Goal: Use online tool/utility: Utilize a website feature to perform a specific function

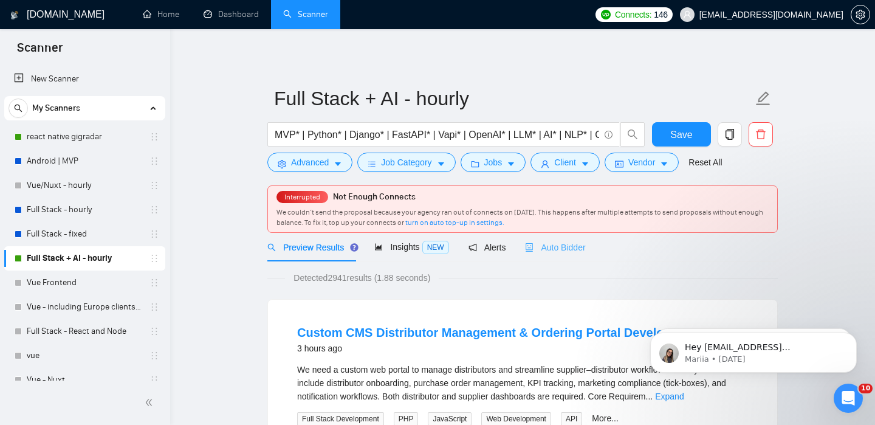
click at [558, 237] on div "Auto Bidder" at bounding box center [555, 247] width 60 height 29
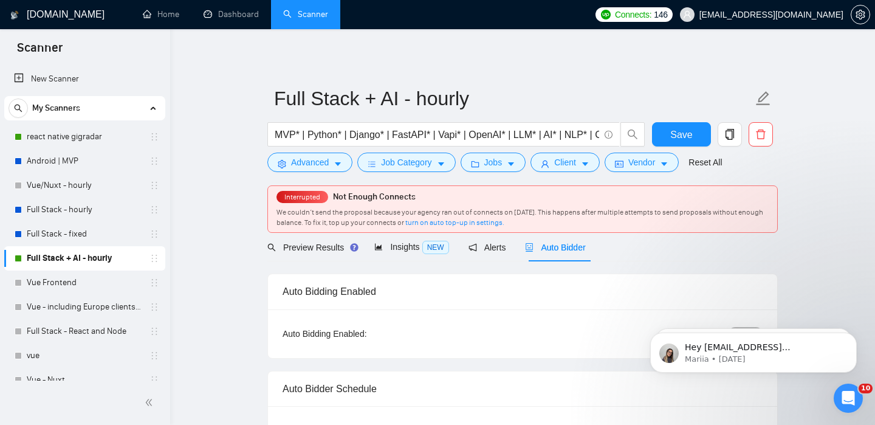
checkbox input "true"
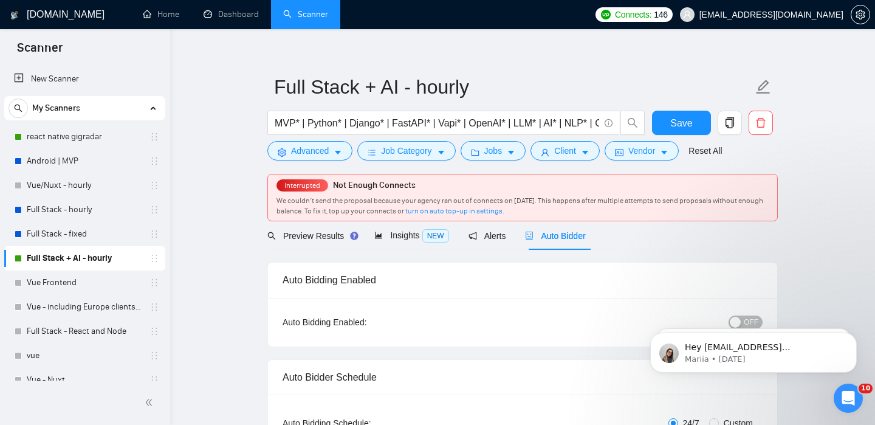
scroll to position [32, 0]
